Goal: Information Seeking & Learning: Learn about a topic

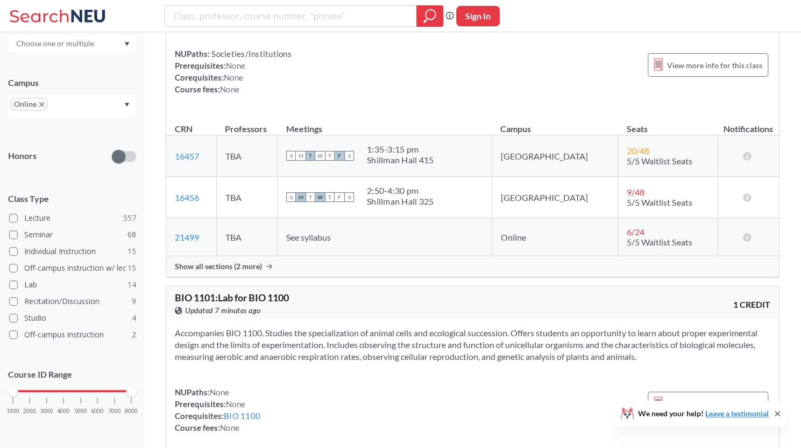
scroll to position [7904, 0]
click at [626, 226] on span "6 / 24" at bounding box center [635, 231] width 18 height 10
drag, startPoint x: 602, startPoint y: 224, endPoint x: 612, endPoint y: 224, distance: 10.2
click at [626, 226] on span "6 / 24" at bounding box center [635, 231] width 18 height 10
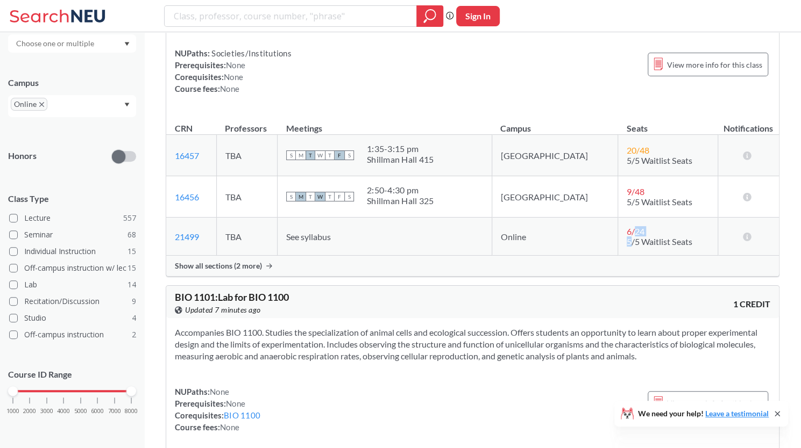
drag, startPoint x: 612, startPoint y: 224, endPoint x: 590, endPoint y: 227, distance: 21.7
click at [618, 227] on td "6 / 24 5/5 Waitlist Seats" at bounding box center [667, 237] width 99 height 38
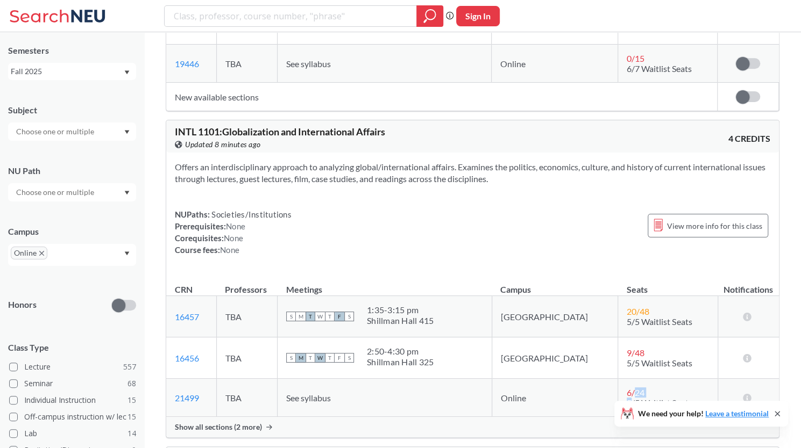
scroll to position [0, 0]
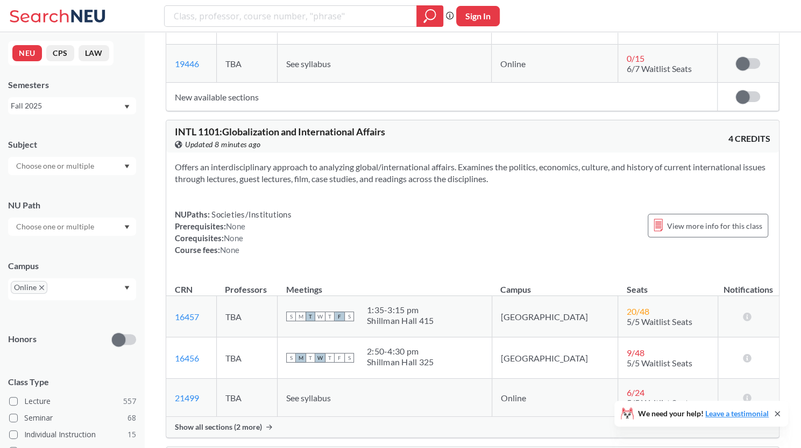
click at [120, 222] on div at bounding box center [72, 227] width 128 height 18
click at [82, 269] on span "Creative Express/Innov" at bounding box center [54, 267] width 80 height 12
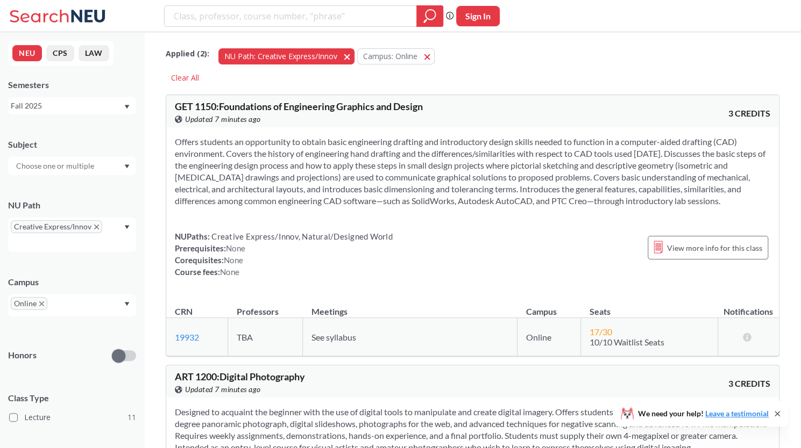
click at [351, 56] on span "button" at bounding box center [351, 56] width 0 height 10
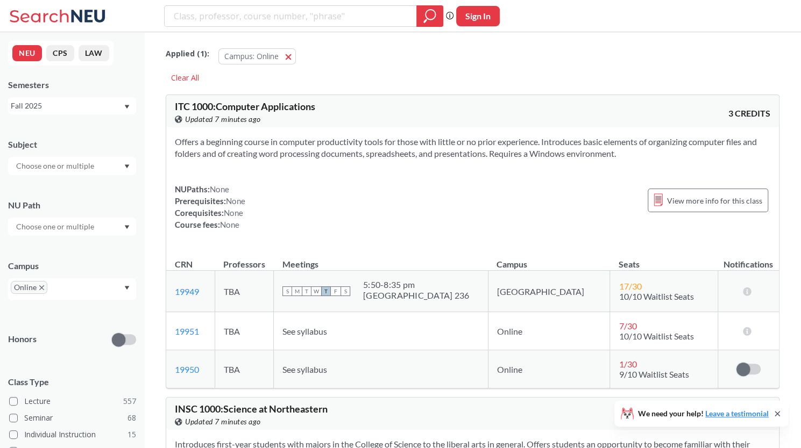
click at [125, 226] on icon "Dropdown arrow" at bounding box center [126, 227] width 5 height 4
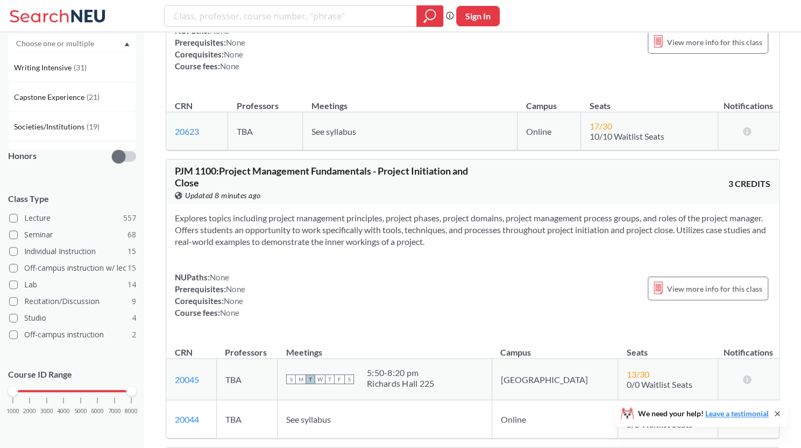
click at [29, 391] on div "1000 2000 3000 4000 5000 6000 7000 8000" at bounding box center [72, 392] width 118 height 8
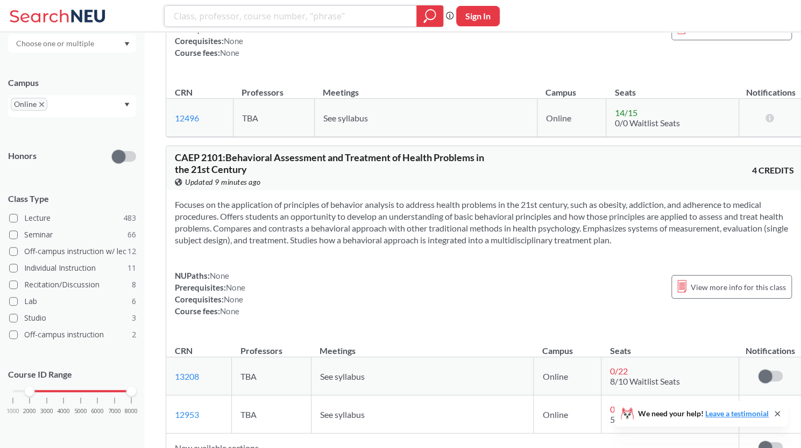
scroll to position [6399, 0]
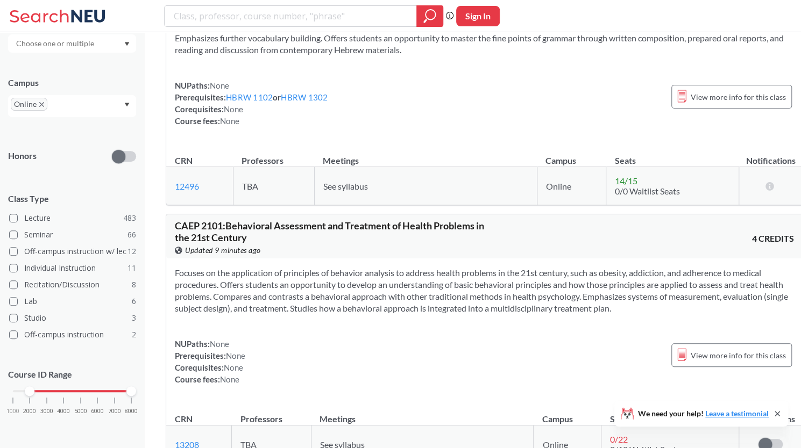
click at [373, 56] on section "Emphasizes further vocabulary building. Offers students an opportunity to maste…" at bounding box center [484, 44] width 619 height 24
drag, startPoint x: 373, startPoint y: 99, endPoint x: 525, endPoint y: 101, distance: 152.2
click at [525, 56] on section "Emphasizes further vocabulary building. Offers students an opportunity to maste…" at bounding box center [484, 44] width 619 height 24
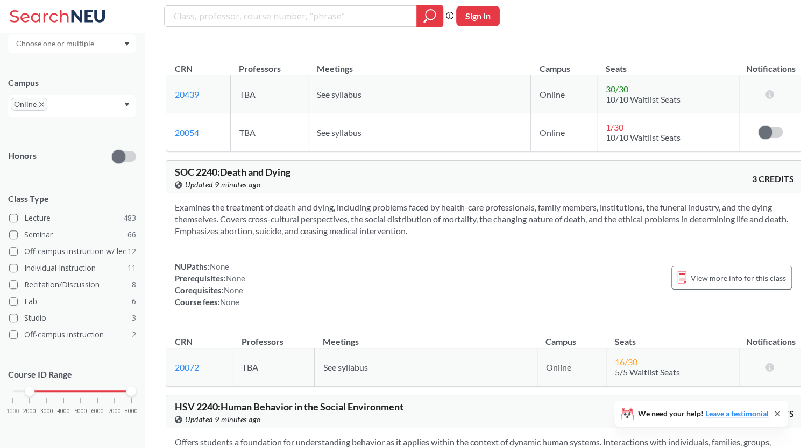
scroll to position [14518, 0]
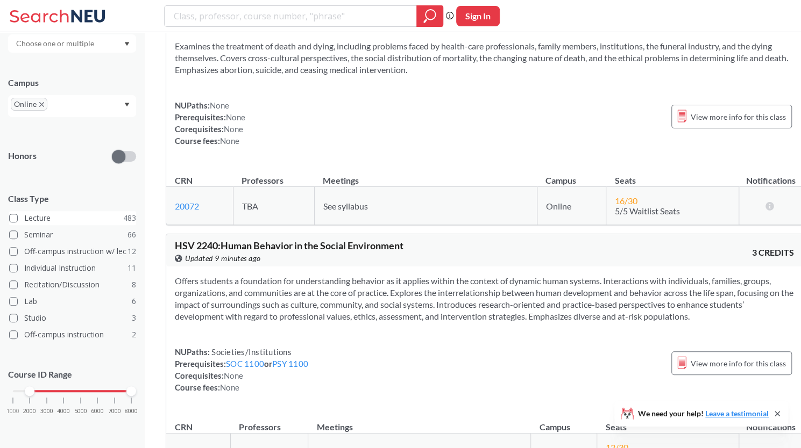
click at [18, 219] on label "Lecture 483" at bounding box center [72, 218] width 127 height 14
click at [24, 219] on input "Lecture 483" at bounding box center [28, 216] width 9 height 9
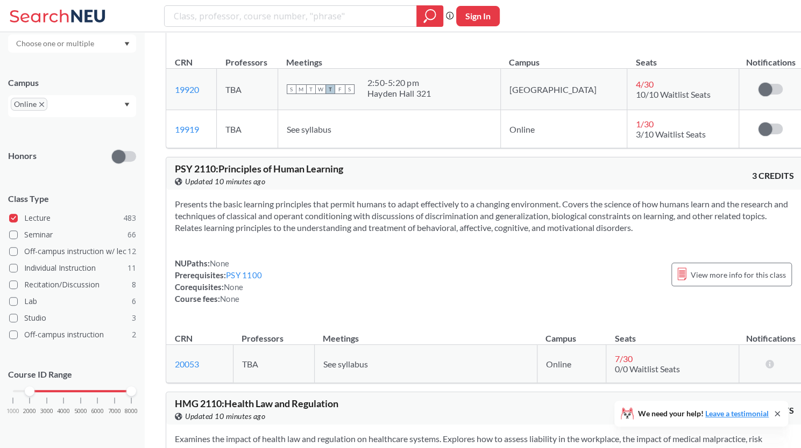
scroll to position [6866, 0]
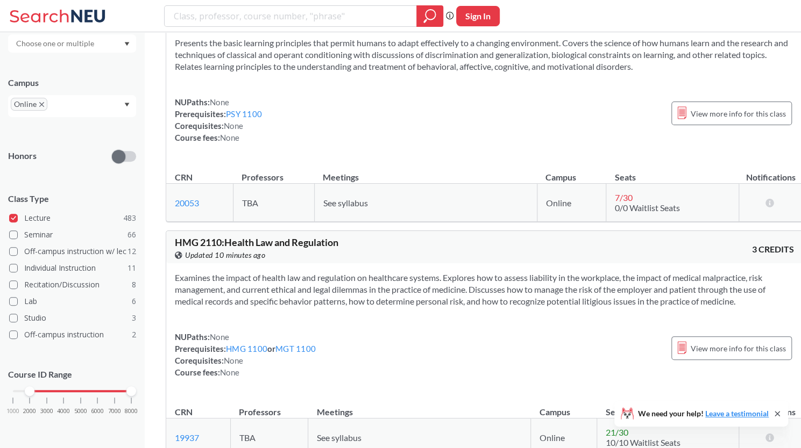
click at [198, 13] on span "PSY 2110 : Principles of Human Learning" at bounding box center [259, 8] width 168 height 12
click at [419, 73] on section "Presents the basic learning principles that permit humans to adapt effectively …" at bounding box center [484, 54] width 619 height 35
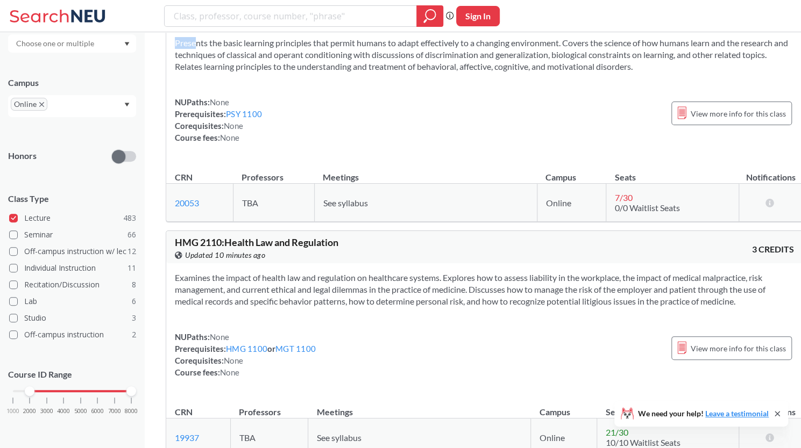
click at [405, 73] on section "Presents the basic learning principles that permit humans to adapt effectively …" at bounding box center [484, 54] width 619 height 35
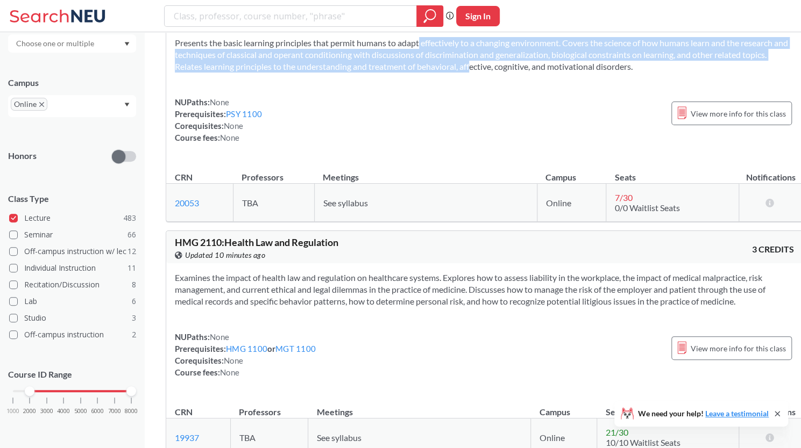
drag, startPoint x: 405, startPoint y: 83, endPoint x: 478, endPoint y: 104, distance: 75.7
click at [478, 73] on section "Presents the basic learning principles that permit humans to adapt effectively …" at bounding box center [484, 54] width 619 height 35
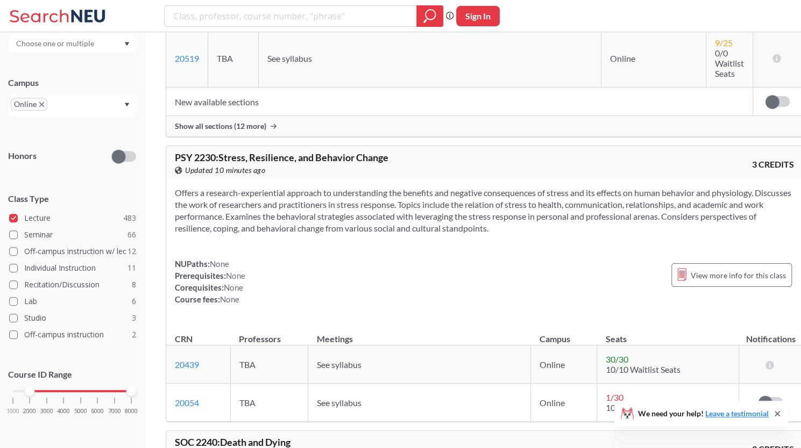
scroll to position [12942, 0]
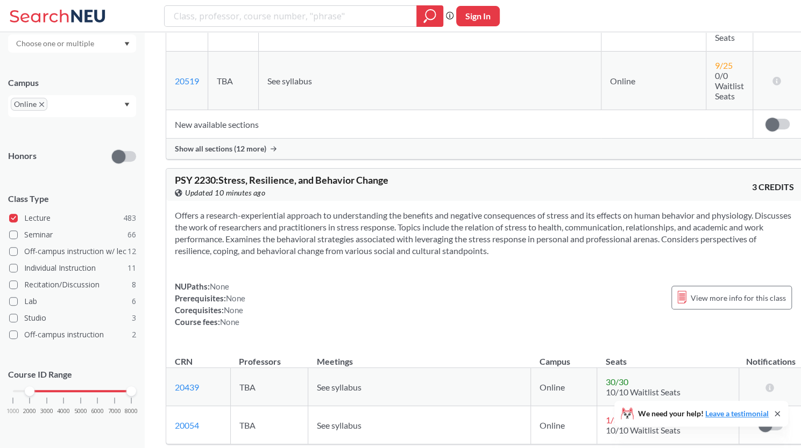
click at [209, 174] on span "PSY 2230 : Stress, Resilience, and Behavior Change" at bounding box center [281, 180] width 213 height 12
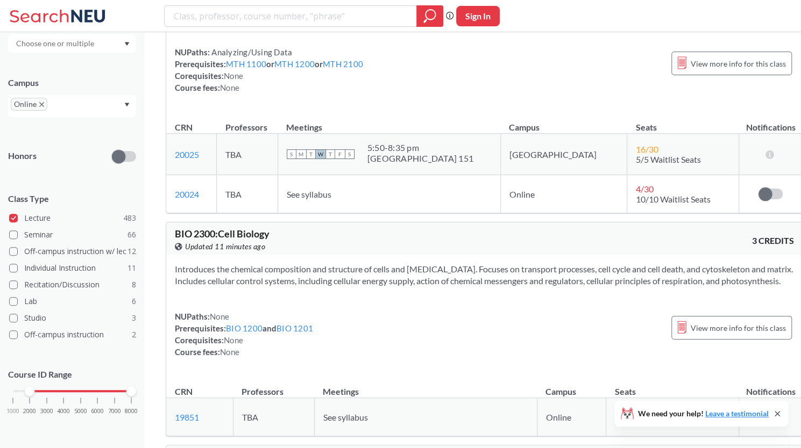
scroll to position [14185, 0]
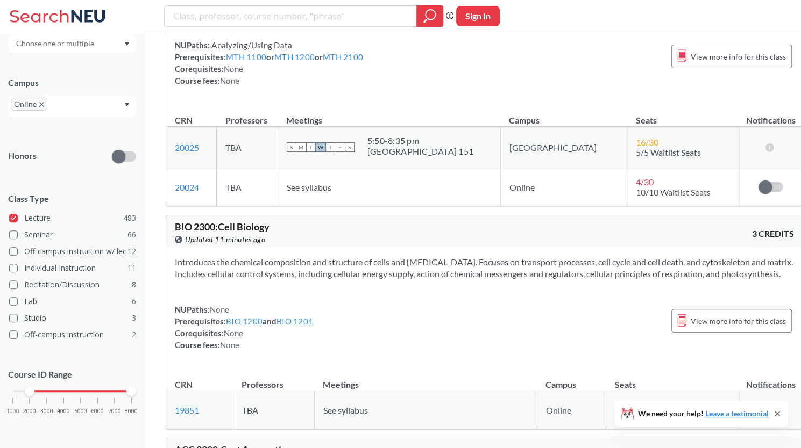
click at [343, 256] on section "Introduces the chemical composition and structure of cells and [MEDICAL_DATA]. …" at bounding box center [484, 268] width 619 height 24
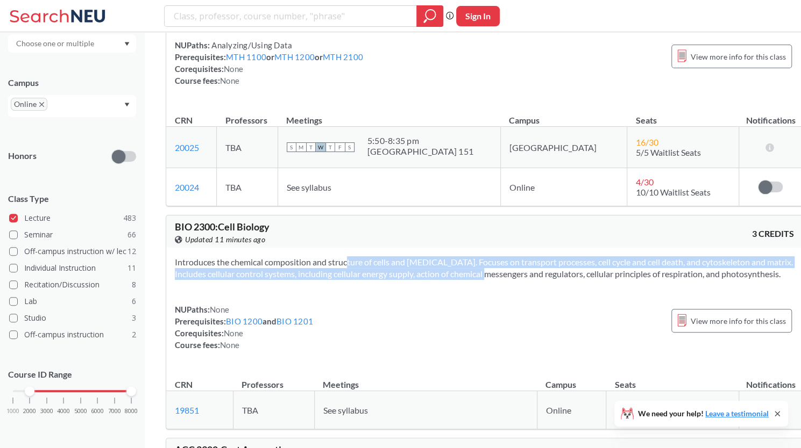
drag, startPoint x: 343, startPoint y: 194, endPoint x: 513, endPoint y: 200, distance: 170.6
click at [513, 256] on section "Introduces the chemical composition and structure of cells and [MEDICAL_DATA]. …" at bounding box center [484, 268] width 619 height 24
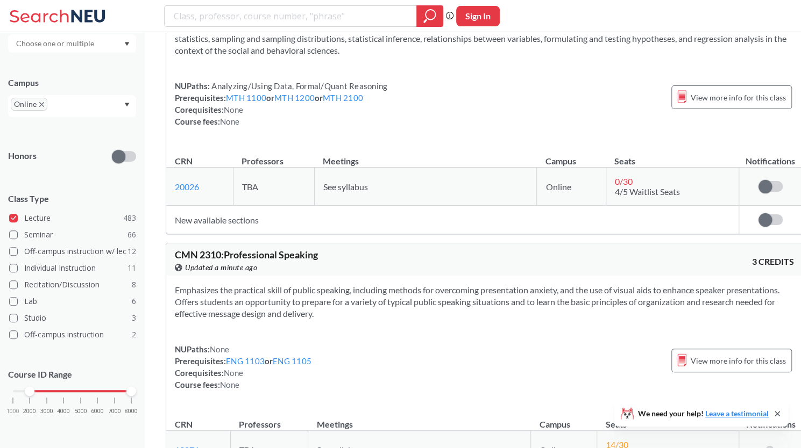
scroll to position [17143, 0]
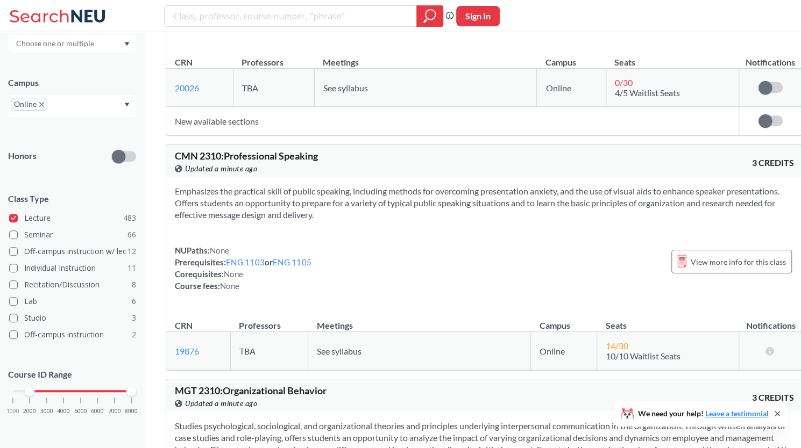
click at [218, 246] on span "None" at bounding box center [219, 251] width 19 height 10
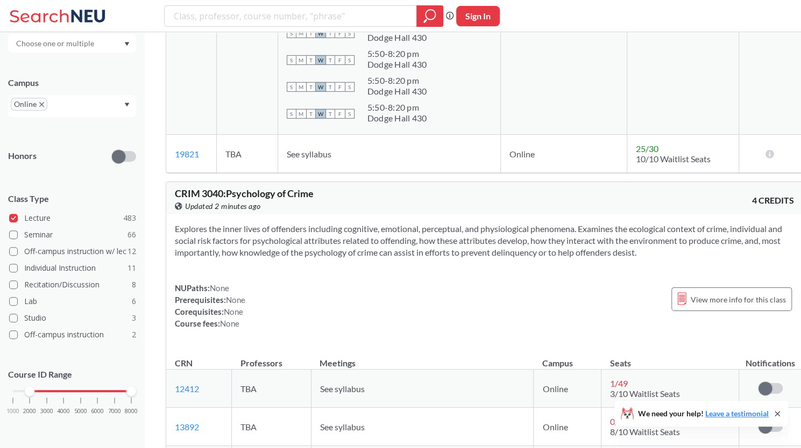
scroll to position [23437, 0]
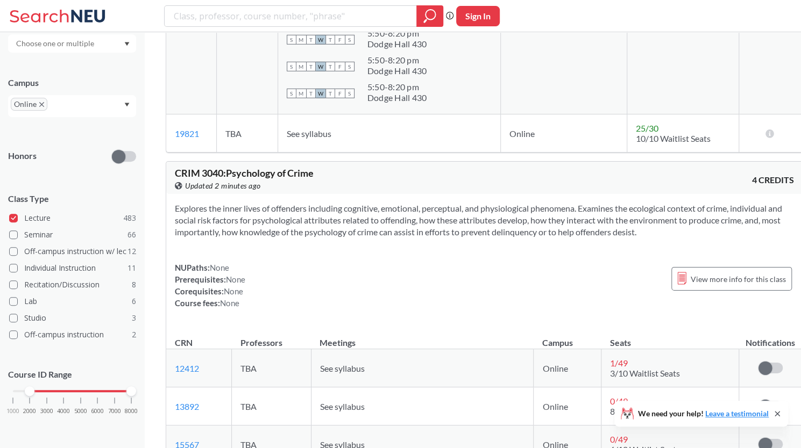
click at [65, 392] on div "1000 2000 3000 4000 5000 6000 7000 8000" at bounding box center [72, 392] width 118 height 8
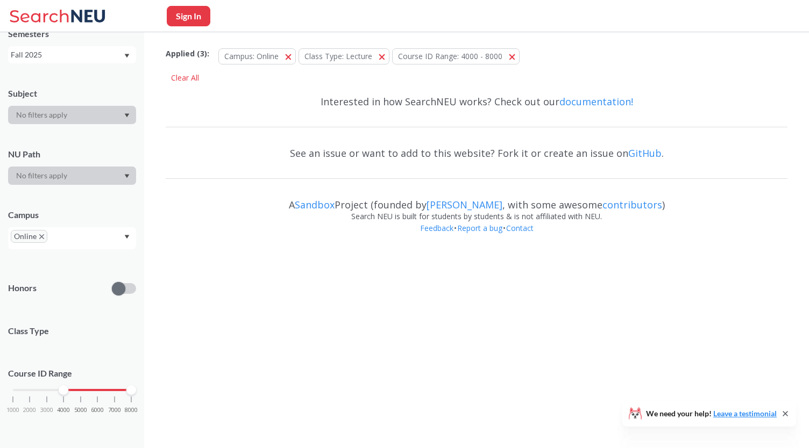
scroll to position [50, 0]
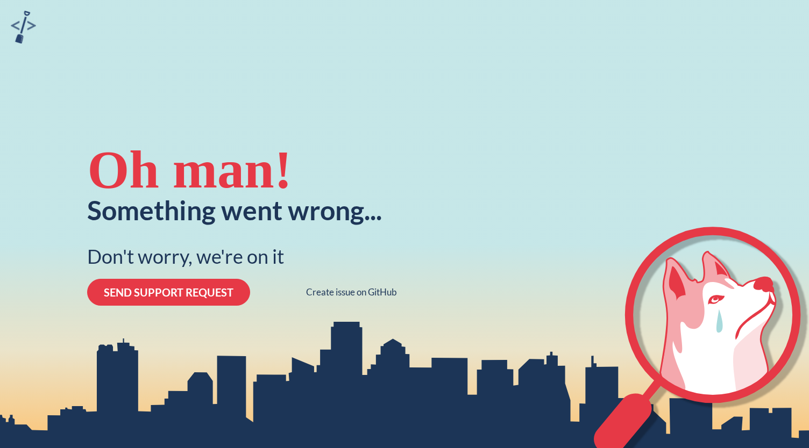
click at [17, 390] on div "Oh man! Something went wrong... Don't worry, we're on it SEND SUPPORT REQUEST C…" at bounding box center [404, 224] width 809 height 448
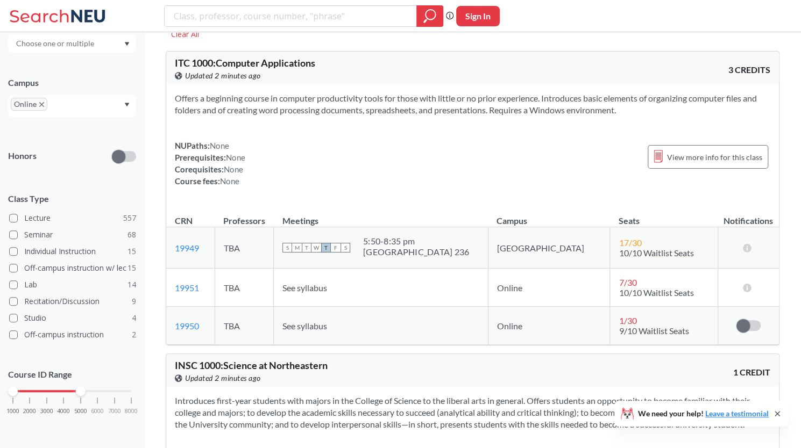
scroll to position [54, 0]
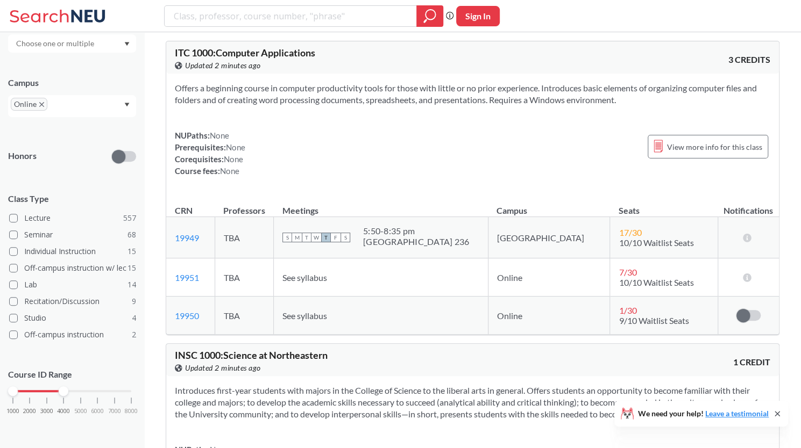
drag, startPoint x: 130, startPoint y: 394, endPoint x: 62, endPoint y: 396, distance: 67.3
click at [62, 396] on div "1000 2000 3000 4000 5000 6000 7000 8000" at bounding box center [72, 412] width 128 height 48
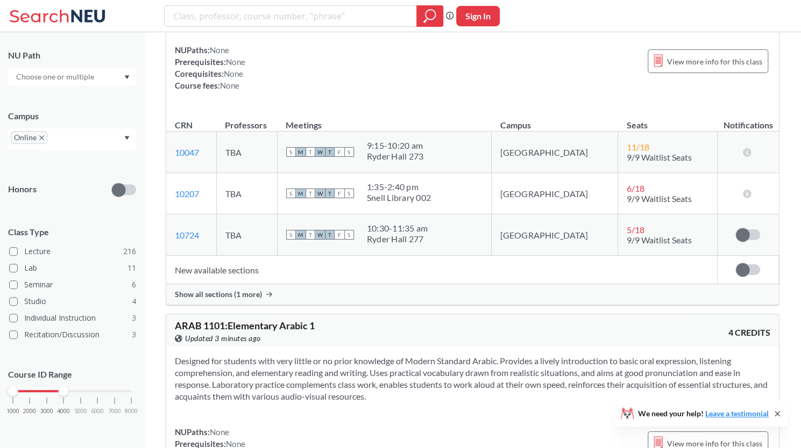
scroll to position [6863, 0]
click at [263, 284] on div "Show all sections (1 more)" at bounding box center [472, 293] width 612 height 20
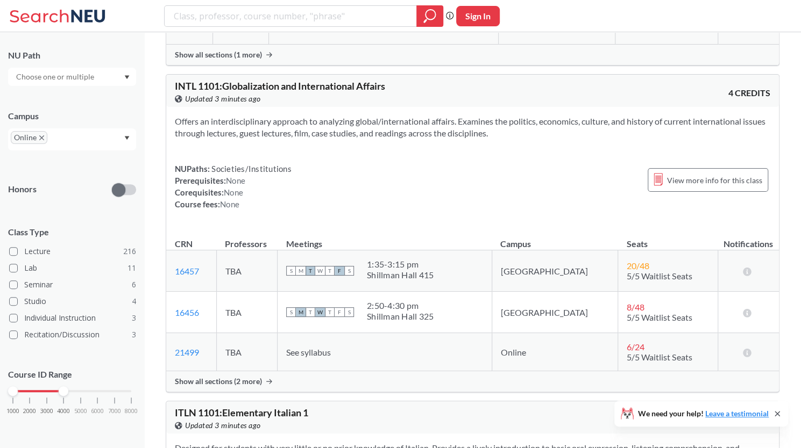
scroll to position [8166, 0]
click at [258, 376] on span "Show all sections (2 more)" at bounding box center [218, 381] width 87 height 10
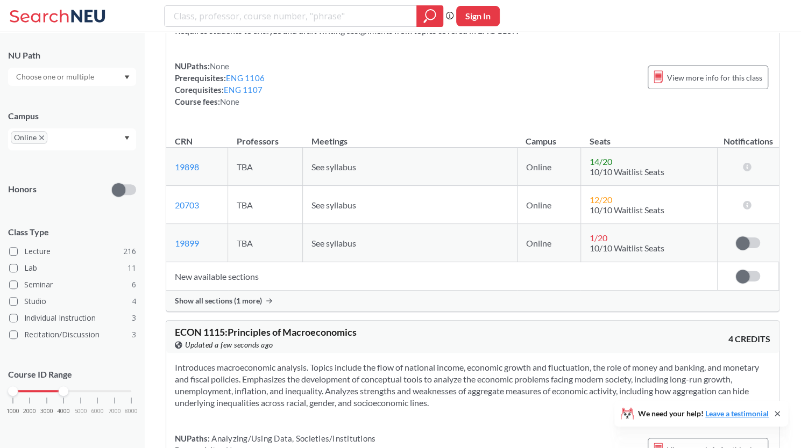
scroll to position [13178, 0]
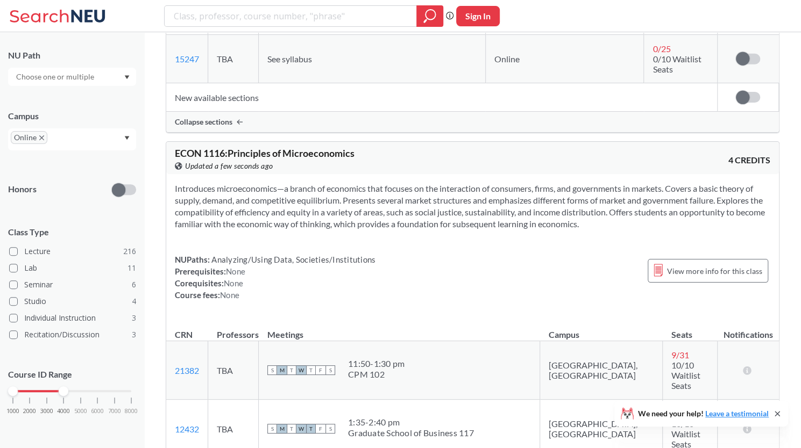
scroll to position [13823, 0]
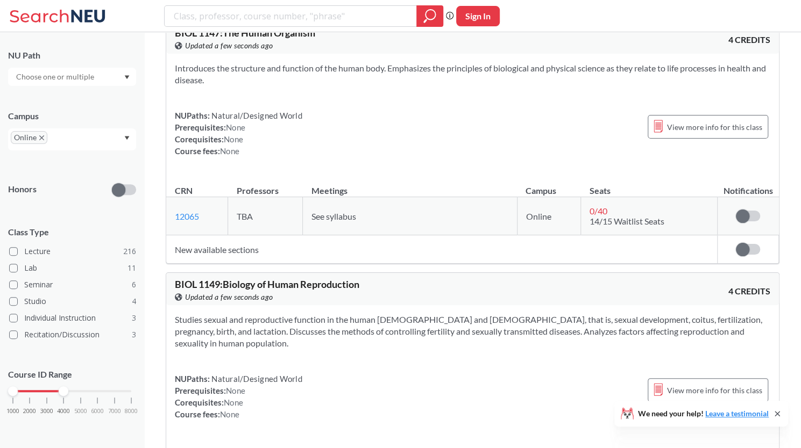
scroll to position [15167, 0]
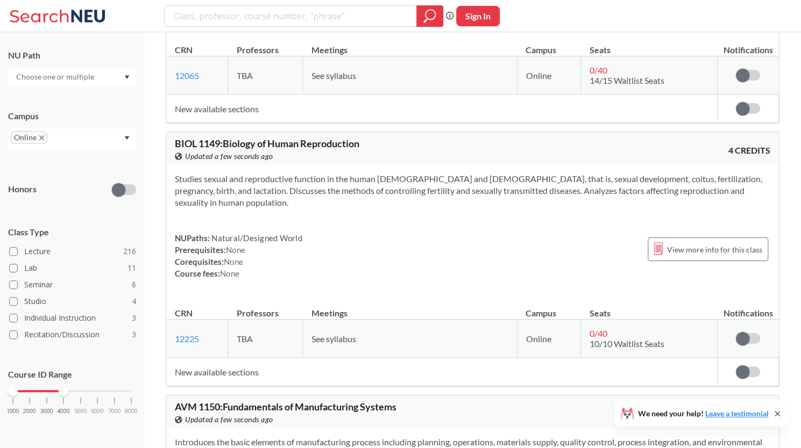
click at [466, 437] on section "Introduces the basic elements of manufacturing process including planning, oper…" at bounding box center [472, 454] width 595 height 35
drag, startPoint x: 466, startPoint y: 151, endPoint x: 467, endPoint y: 174, distance: 23.7
click at [467, 437] on section "Introduces the basic elements of manufacturing process including planning, oper…" at bounding box center [472, 454] width 595 height 35
click at [498, 437] on section "Introduces the basic elements of manufacturing process including planning, oper…" at bounding box center [472, 454] width 595 height 35
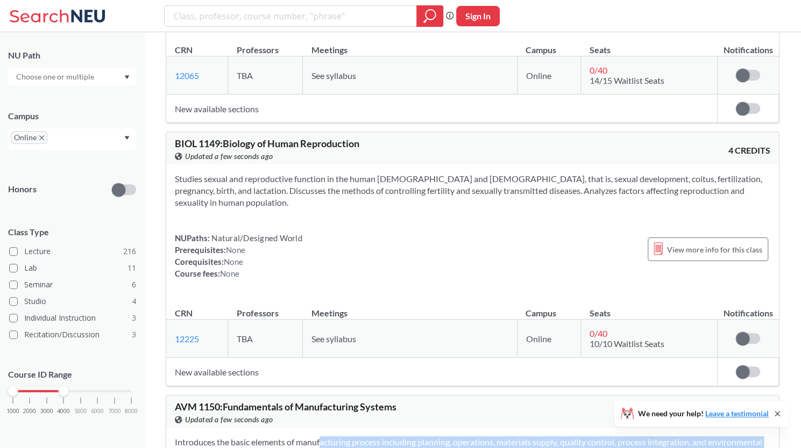
drag, startPoint x: 498, startPoint y: 173, endPoint x: 326, endPoint y: 147, distance: 174.1
click at [326, 437] on section "Introduces the basic elements of manufacturing process including planning, oper…" at bounding box center [472, 454] width 595 height 35
drag, startPoint x: 326, startPoint y: 147, endPoint x: 540, endPoint y: 175, distance: 215.8
click at [540, 437] on section "Introduces the basic elements of manufacturing process including planning, oper…" at bounding box center [472, 454] width 595 height 35
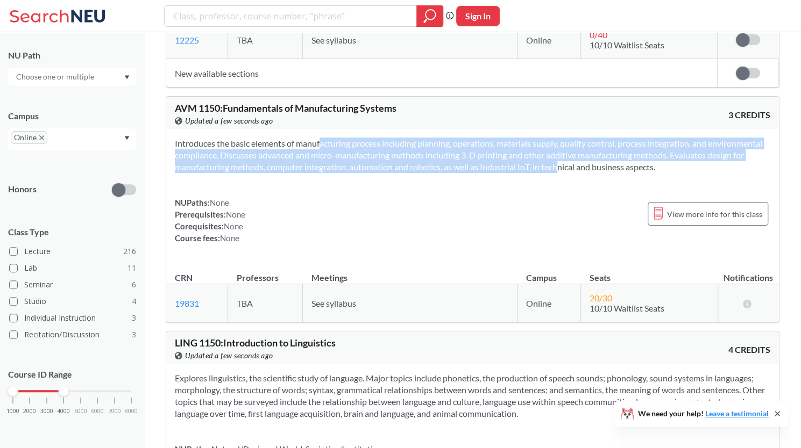
scroll to position [15490, 0]
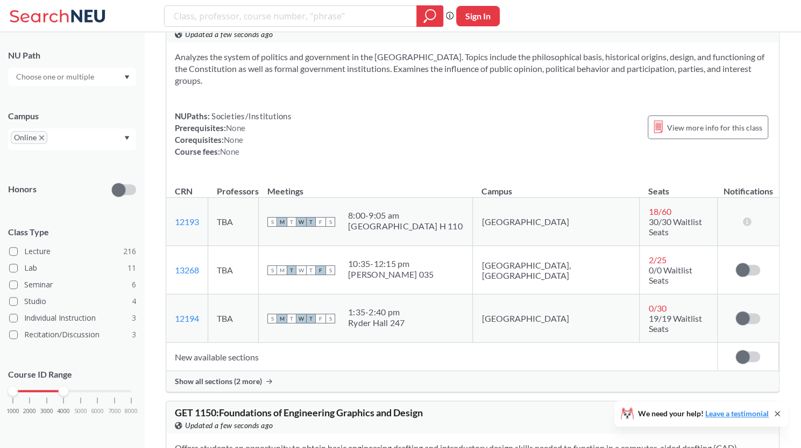
scroll to position [16243, 0]
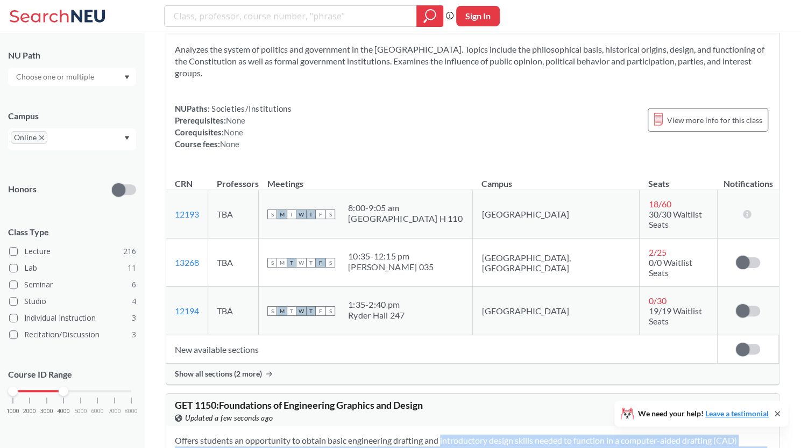
drag, startPoint x: 424, startPoint y: 127, endPoint x: 450, endPoint y: 182, distance: 60.6
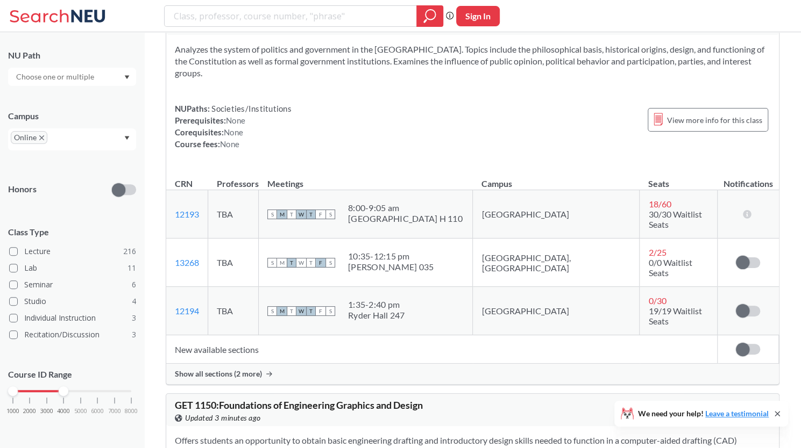
click at [233, 400] on span "GET 1150 : Foundations of Engineering Graphics and Design" at bounding box center [299, 406] width 248 height 12
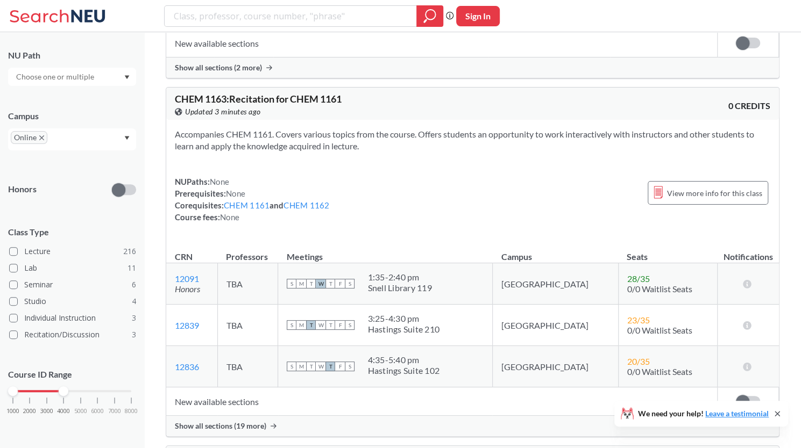
scroll to position [17479, 0]
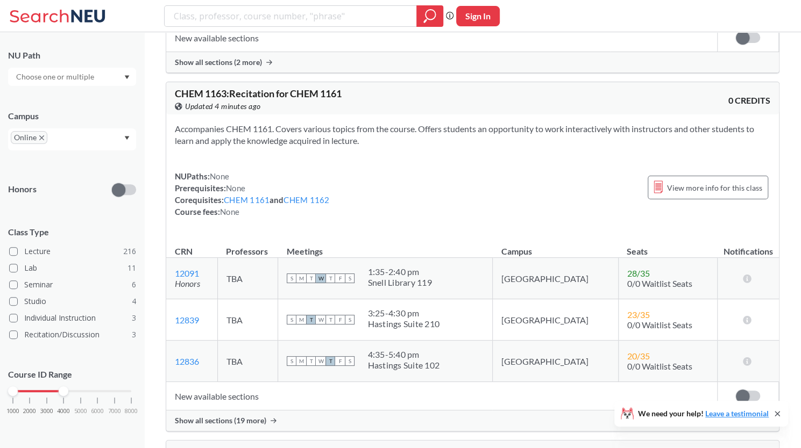
click at [184, 446] on span "PHIL 1195 : Research Ethics" at bounding box center [233, 452] width 116 height 12
drag, startPoint x: 184, startPoint y: 129, endPoint x: 265, endPoint y: 132, distance: 80.2
click at [265, 446] on span "PHIL 1195 : Research Ethics" at bounding box center [233, 452] width 116 height 12
click at [275, 446] on span "PHIL 1195 : Research Ethics" at bounding box center [233, 452] width 116 height 12
drag, startPoint x: 275, startPoint y: 130, endPoint x: 186, endPoint y: 132, distance: 89.8
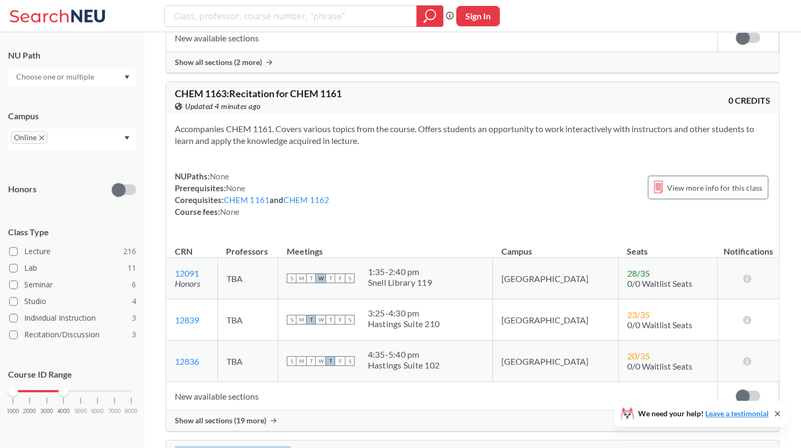
click at [186, 446] on span "PHIL 1195 : Research Ethics" at bounding box center [233, 452] width 116 height 12
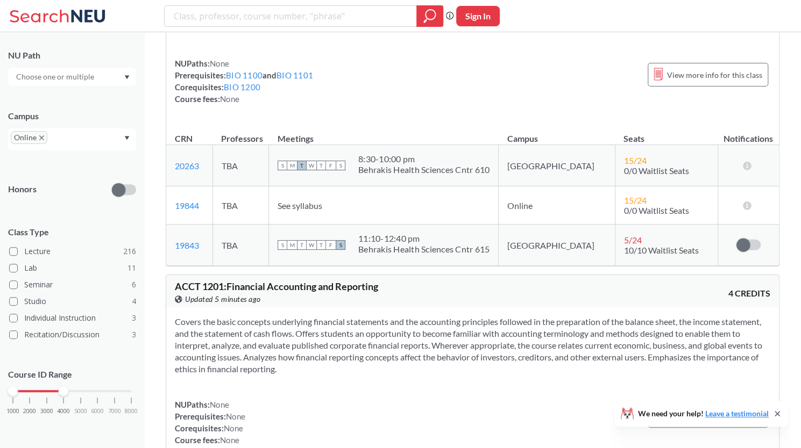
scroll to position [20706, 0]
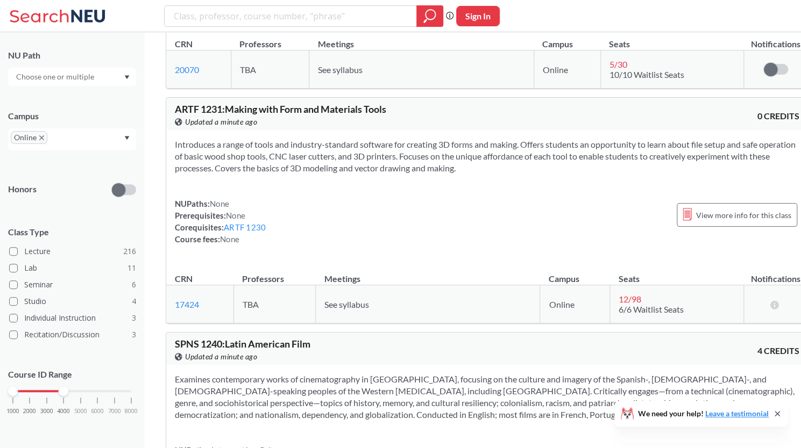
scroll to position [24900, 0]
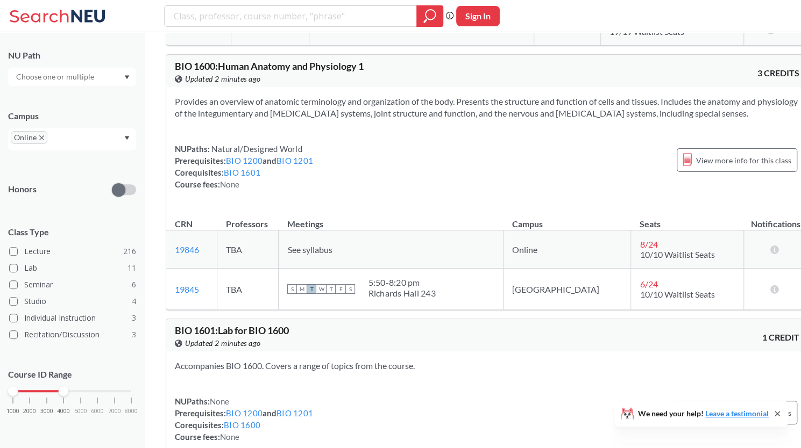
scroll to position [27964, 0]
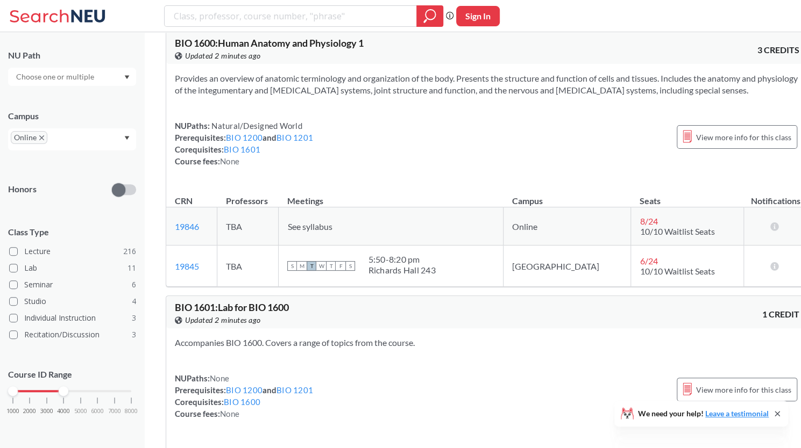
drag, startPoint x: 419, startPoint y: 89, endPoint x: 553, endPoint y: 121, distance: 137.6
drag, startPoint x: 534, startPoint y: 115, endPoint x: 359, endPoint y: 82, distance: 178.3
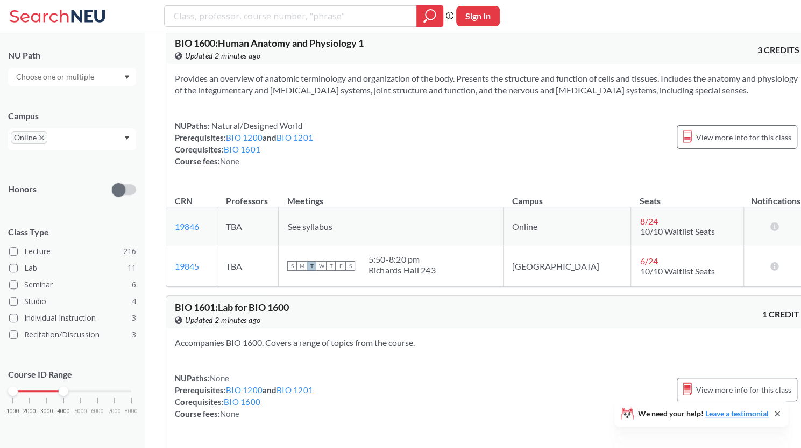
drag, startPoint x: 355, startPoint y: 90, endPoint x: 497, endPoint y: 113, distance: 143.8
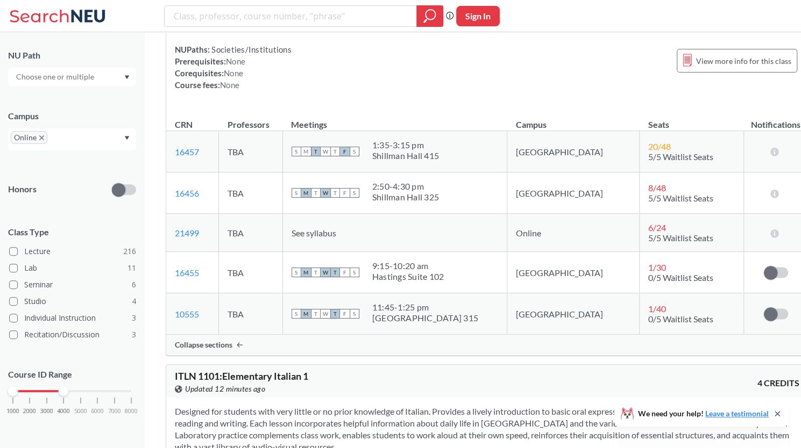
scroll to position [8184, 0]
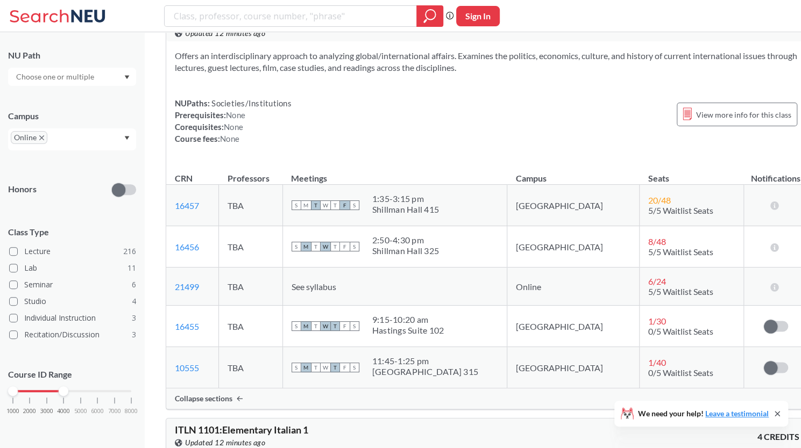
click at [209, 26] on span "INTL 1101 : Globalization and International Affairs" at bounding box center [280, 21] width 210 height 12
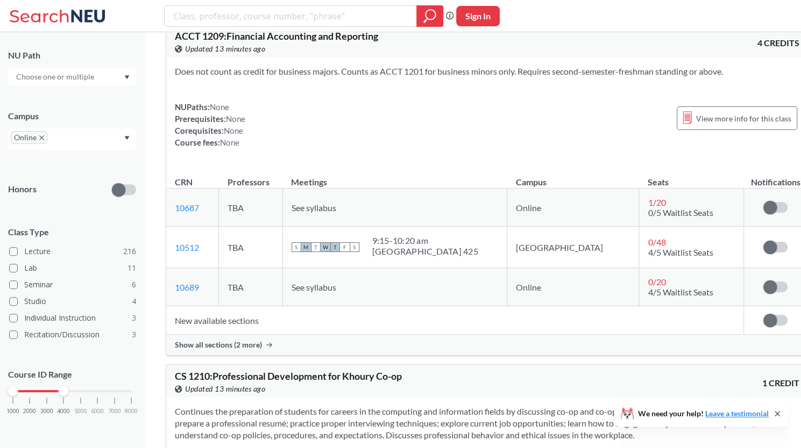
scroll to position [23757, 0]
